Goal: Task Accomplishment & Management: Complete application form

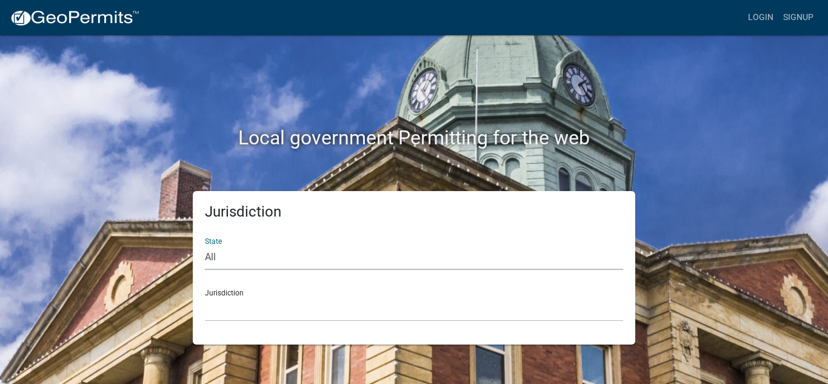
click at [333, 262] on select "All [US_STATE] [US_STATE] [US_STATE] [US_STATE] [US_STATE] [US_STATE] [US_STATE…" at bounding box center [414, 257] width 418 height 25
select select "[US_STATE]"
click at [205, 245] on select "All [US_STATE] [US_STATE] [US_STATE] [US_STATE] [US_STATE] [US_STATE] [US_STATE…" at bounding box center [414, 257] width 418 height 25
click at [281, 315] on select "City of [GEOGRAPHIC_DATA], [US_STATE] City of [GEOGRAPHIC_DATA], [US_STATE] Cit…" at bounding box center [414, 308] width 418 height 25
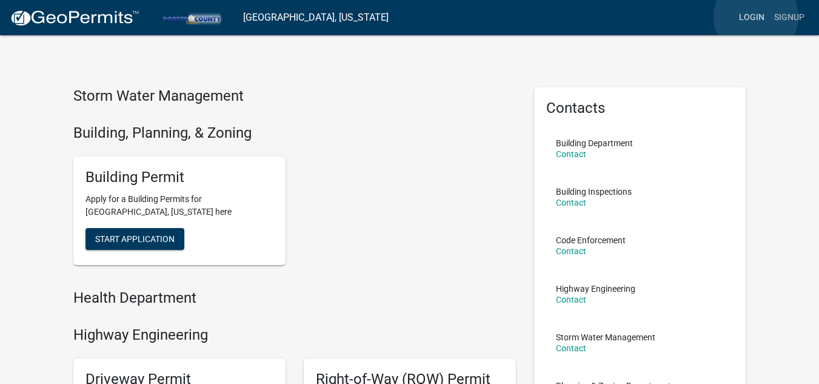
click at [756, 17] on link "Login" at bounding box center [751, 17] width 35 height 23
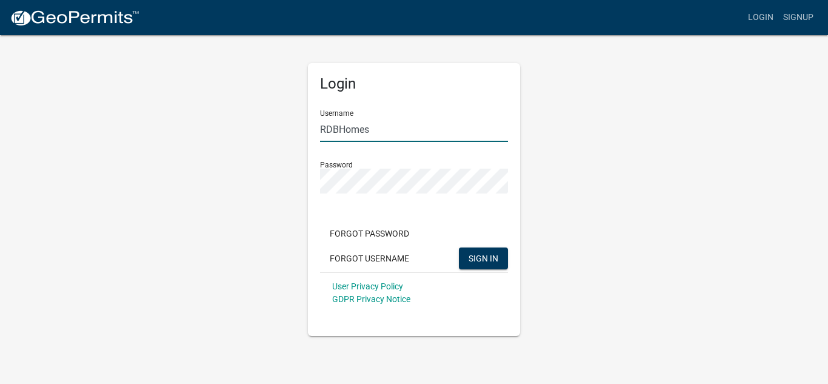
click at [396, 130] on input "RDBHomes" at bounding box center [414, 129] width 188 height 25
type input "AustgenEquipment"
click at [478, 258] on span "SIGN IN" at bounding box center [483, 258] width 30 height 10
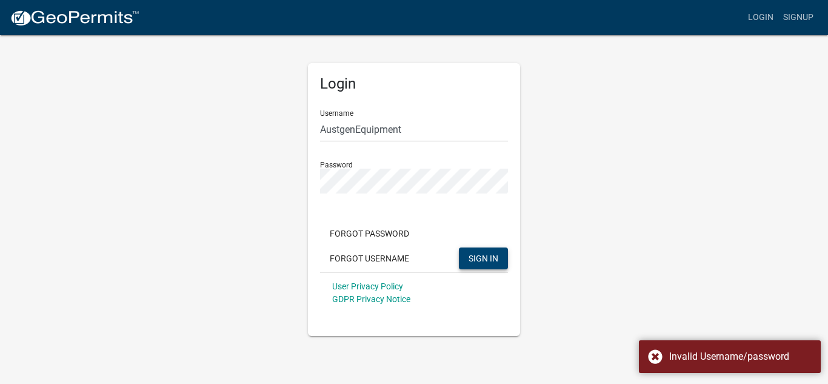
click at [482, 255] on span "SIGN IN" at bounding box center [483, 258] width 30 height 10
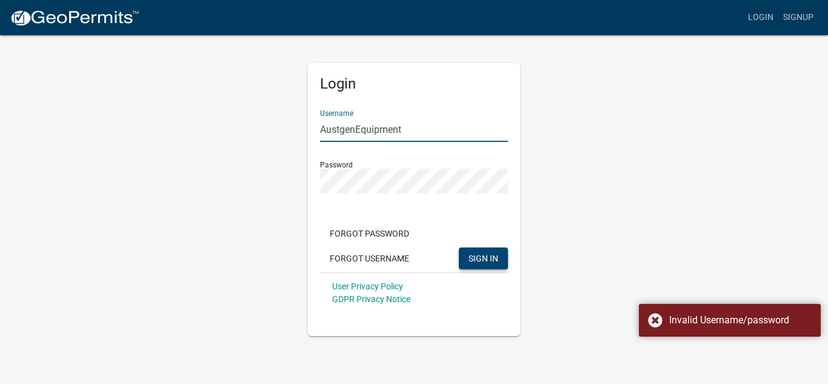
click at [442, 127] on input "AustgenEquipment" at bounding box center [414, 129] width 188 height 25
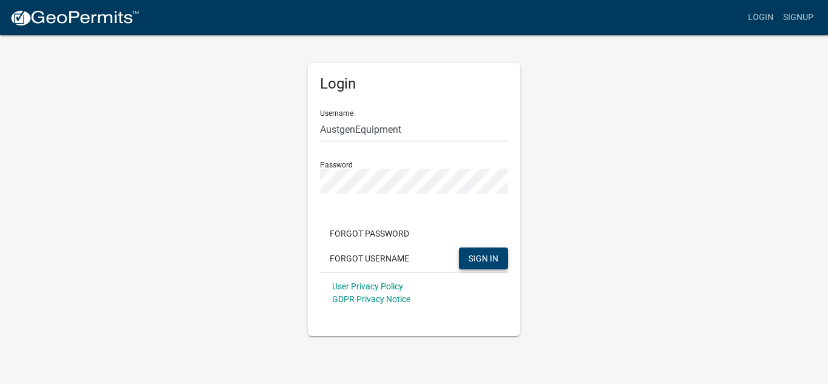
click at [493, 102] on div "Username AustgenEquipment" at bounding box center [414, 121] width 188 height 42
click at [385, 256] on button "Forgot Username" at bounding box center [369, 258] width 99 height 22
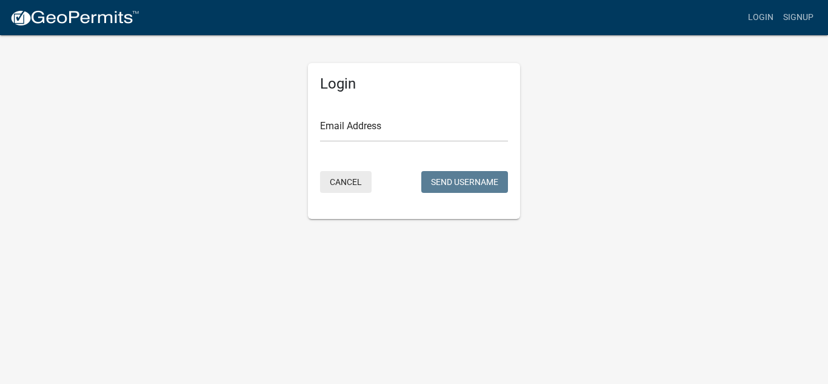
click at [342, 181] on button "Cancel" at bounding box center [346, 182] width 52 height 22
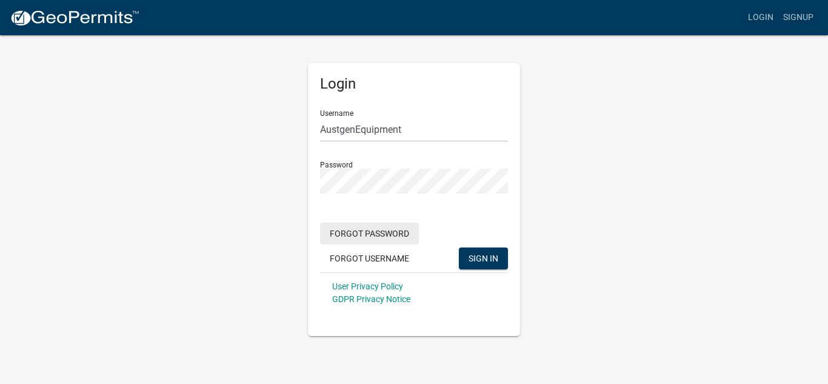
click at [387, 233] on button "Forgot Password" at bounding box center [369, 233] width 99 height 22
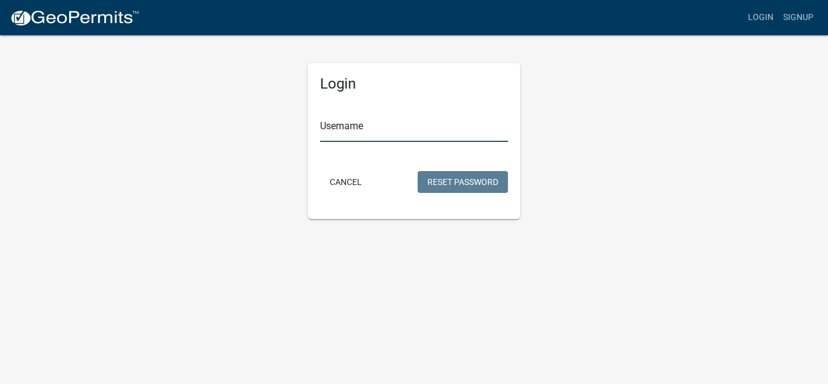
click at [387, 127] on input "Username" at bounding box center [414, 129] width 188 height 25
type input "a"
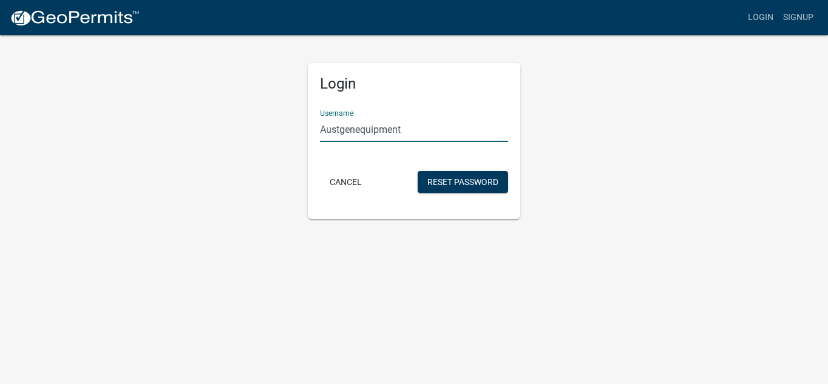
type input "Austgenequipment"
click at [591, 158] on div "Login Username Austgenequipment Cancel Reset Password" at bounding box center [413, 126] width 691 height 185
click at [475, 176] on button "Reset Password" at bounding box center [463, 182] width 90 height 22
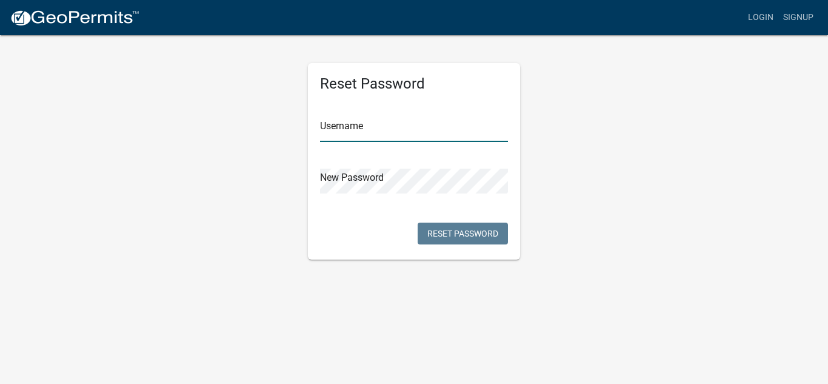
click at [392, 133] on input "text" at bounding box center [414, 129] width 188 height 25
type input "Austgenequipment"
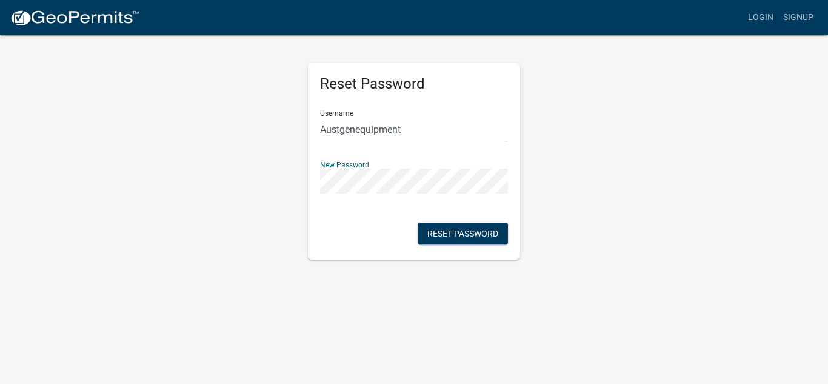
click at [579, 176] on div "Reset Password Username Austgenequipment New Password Reset Password" at bounding box center [413, 146] width 691 height 225
click at [479, 226] on button "Reset Password" at bounding box center [463, 233] width 90 height 22
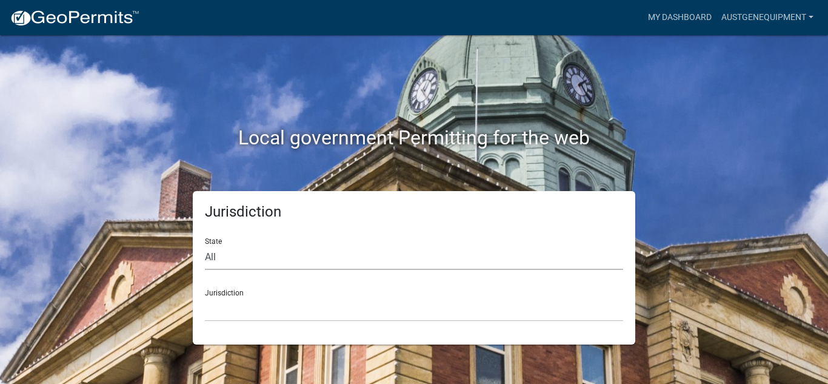
click at [265, 248] on select "All [US_STATE] [US_STATE] [US_STATE] [US_STATE] [US_STATE] [US_STATE] [US_STATE…" at bounding box center [414, 257] width 418 height 25
select select "[US_STATE]"
click at [205, 245] on select "All [US_STATE] [US_STATE] [US_STATE] [US_STATE] [US_STATE] [US_STATE] [US_STATE…" at bounding box center [414, 257] width 418 height 25
click at [244, 312] on select "City of [GEOGRAPHIC_DATA], [US_STATE] City of [GEOGRAPHIC_DATA], [US_STATE] Cit…" at bounding box center [414, 308] width 418 height 25
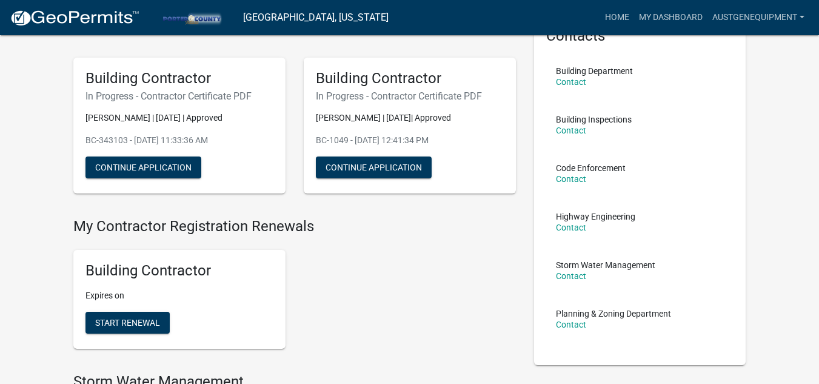
scroll to position [61, 0]
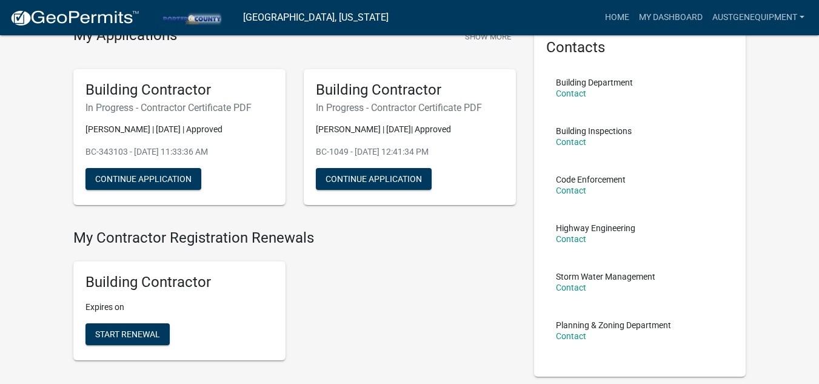
click at [148, 275] on h5 "Building Contractor" at bounding box center [179, 282] width 188 height 18
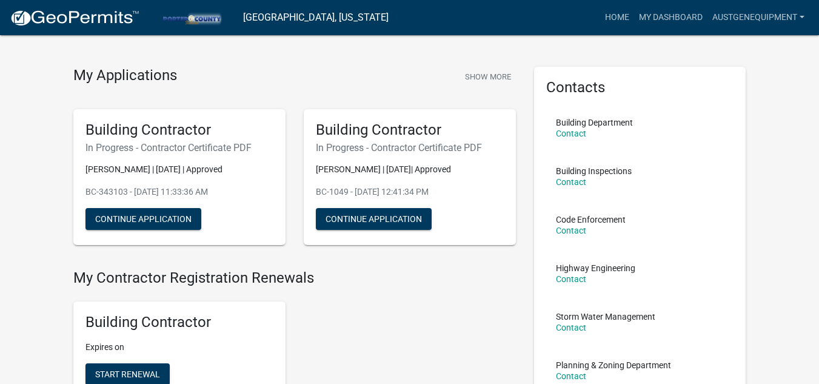
scroll to position [0, 0]
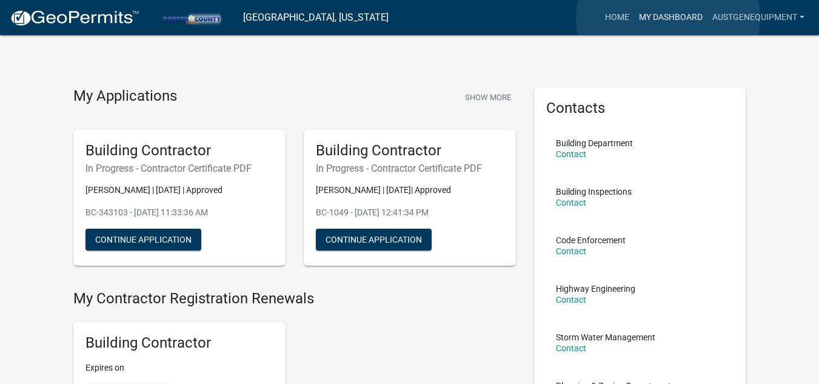
click at [668, 18] on link "My Dashboard" at bounding box center [670, 17] width 73 height 23
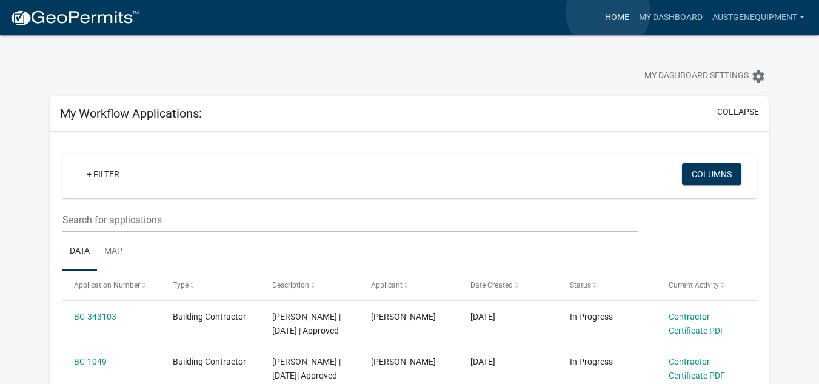
click at [608, 12] on link "Home" at bounding box center [617, 17] width 34 height 23
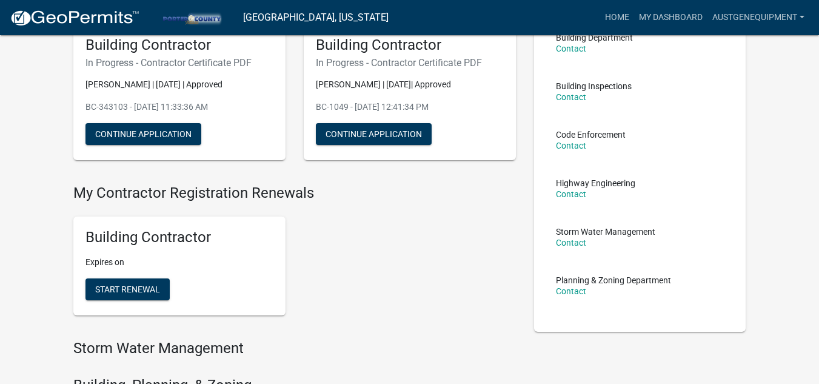
scroll to position [122, 0]
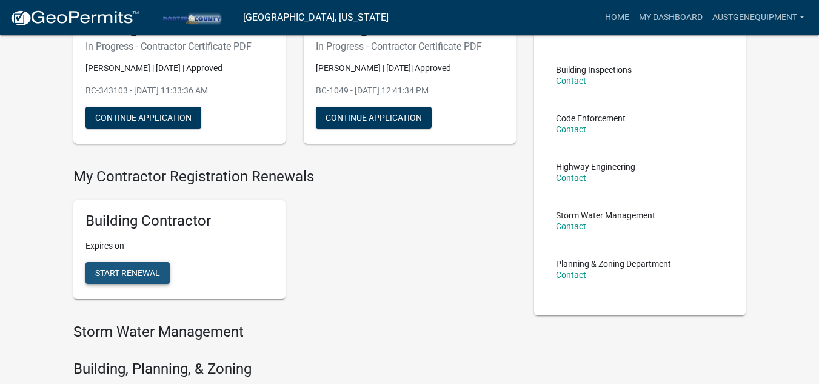
click at [141, 268] on span "Start Renewal" at bounding box center [127, 273] width 65 height 10
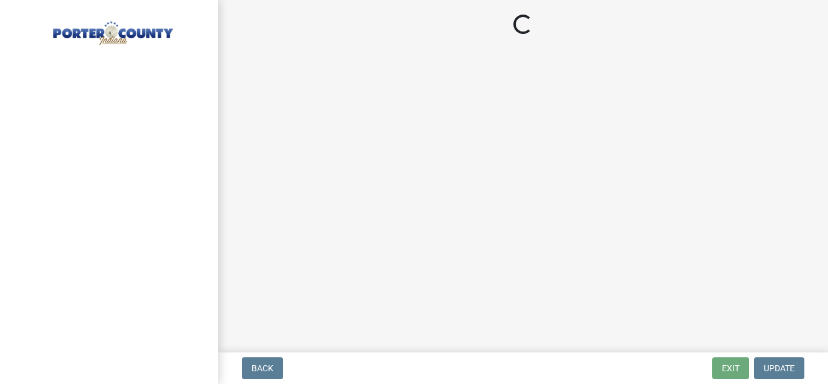
select select "IN"
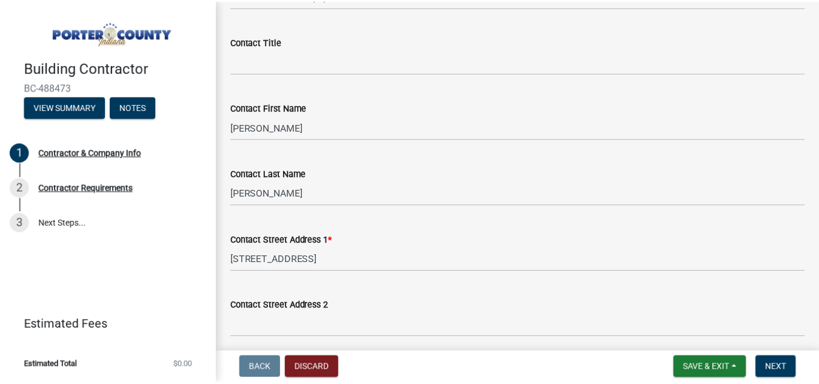
scroll to position [121, 0]
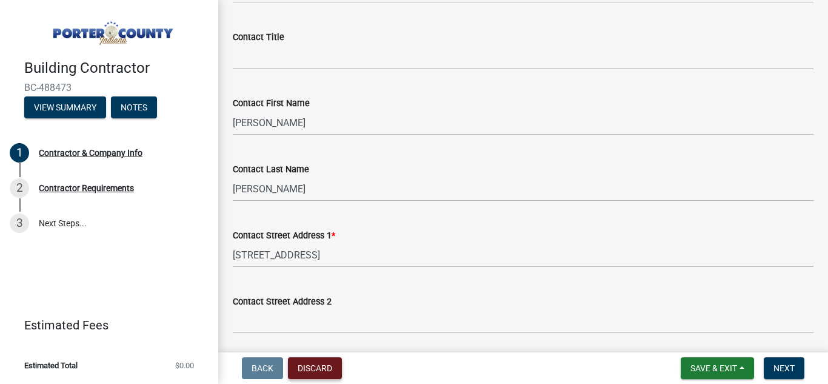
click at [325, 366] on button "Discard" at bounding box center [315, 368] width 54 height 22
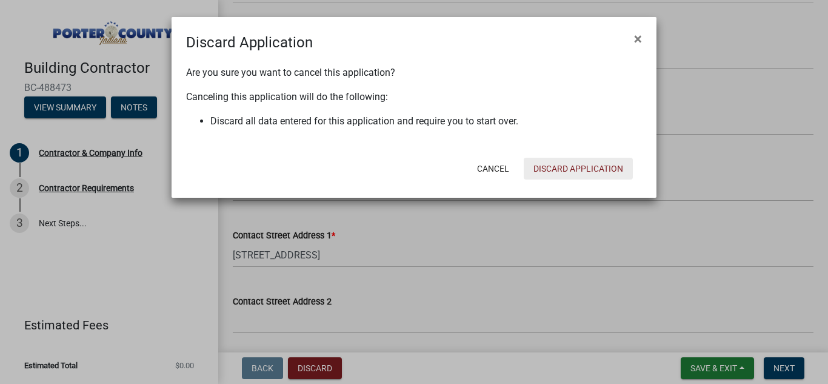
click at [582, 164] on button "Discard Application" at bounding box center [578, 169] width 109 height 22
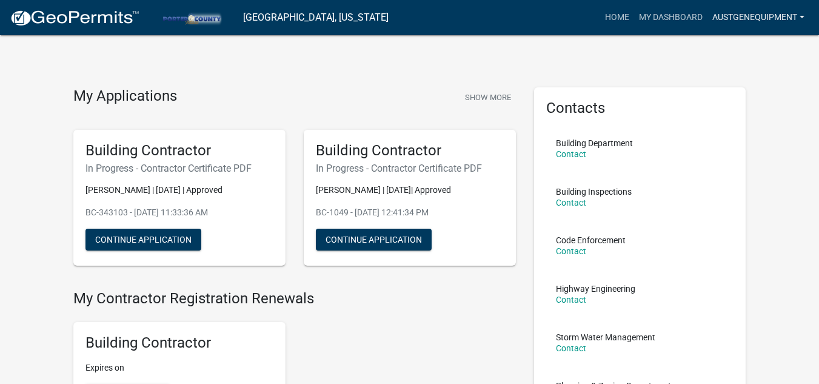
click at [753, 11] on link "AustgenEquipment" at bounding box center [758, 17] width 102 height 23
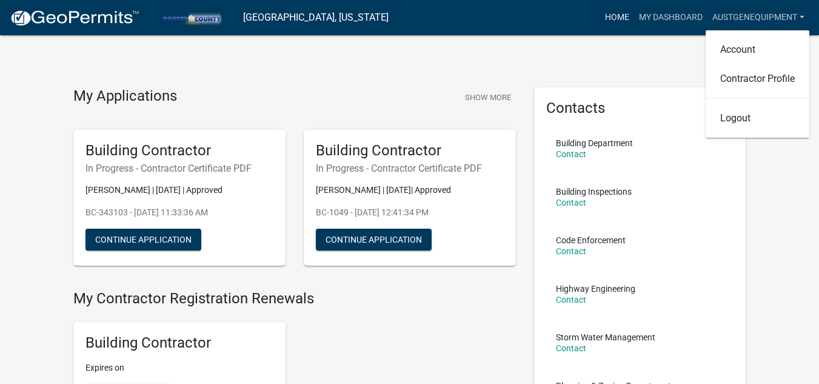
click at [607, 16] on link "Home" at bounding box center [617, 17] width 34 height 23
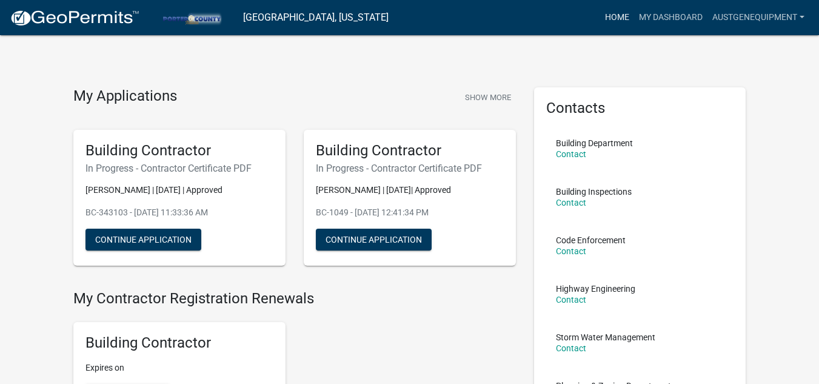
click at [619, 18] on link "Home" at bounding box center [617, 17] width 34 height 23
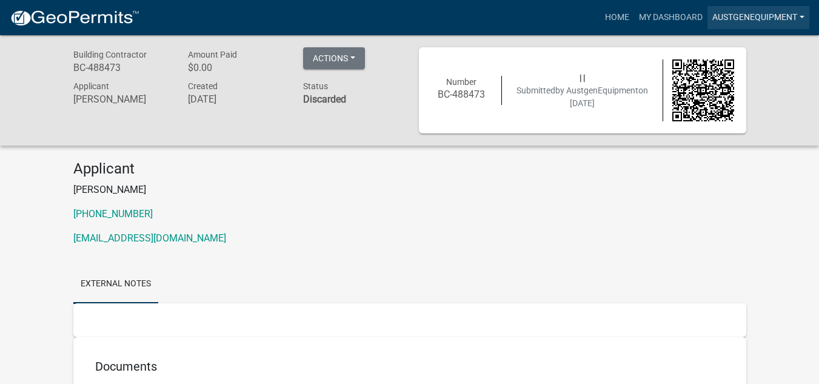
click at [767, 14] on link "AustgenEquipment" at bounding box center [758, 17] width 102 height 23
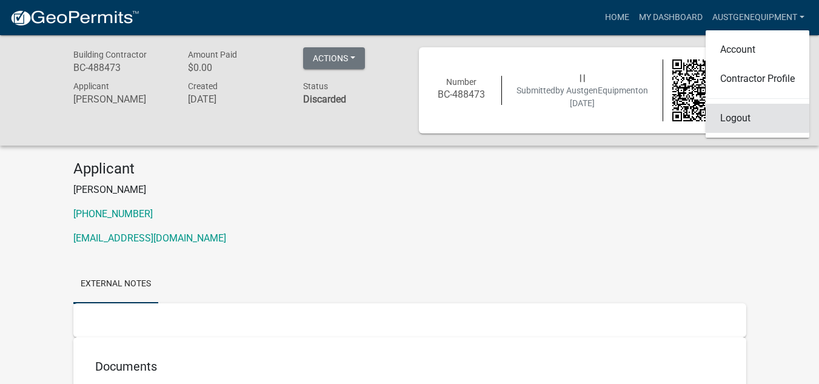
click at [745, 116] on link "Logout" at bounding box center [757, 118] width 104 height 29
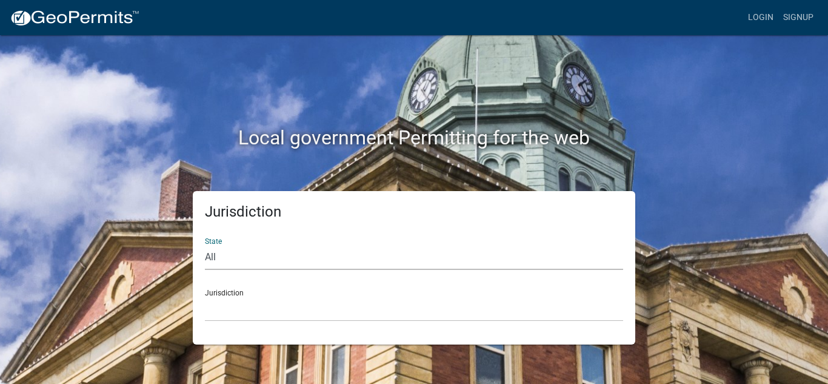
click at [256, 254] on select "All [US_STATE] [US_STATE] [US_STATE] [US_STATE] [US_STATE] [US_STATE] [US_STATE…" at bounding box center [414, 257] width 418 height 25
select select "[US_STATE]"
click at [205, 245] on select "All [US_STATE] [US_STATE] [US_STATE] [US_STATE] [US_STATE] [US_STATE] [US_STATE…" at bounding box center [414, 257] width 418 height 25
click at [250, 308] on select "City of [GEOGRAPHIC_DATA], [US_STATE] City of [GEOGRAPHIC_DATA], [US_STATE] Cit…" at bounding box center [414, 308] width 418 height 25
click at [670, 166] on div "Local government Permitting for the web" at bounding box center [413, 112] width 691 height 155
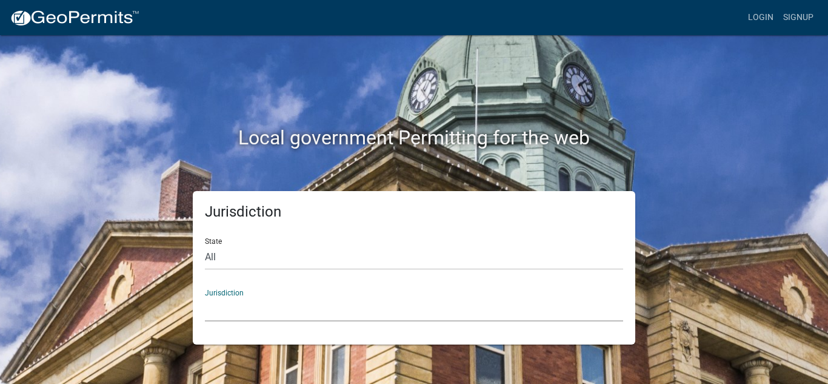
click at [242, 307] on select "City of [GEOGRAPHIC_DATA], [US_STATE] City of [GEOGRAPHIC_DATA], [US_STATE] Cit…" at bounding box center [414, 308] width 418 height 25
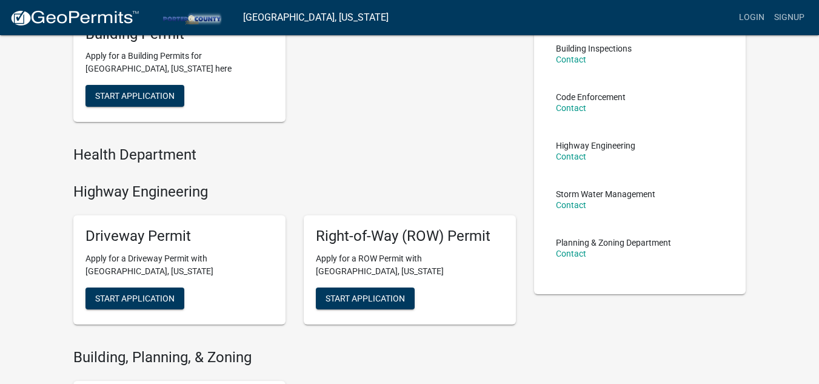
scroll to position [110, 0]
